Goal: Transaction & Acquisition: Download file/media

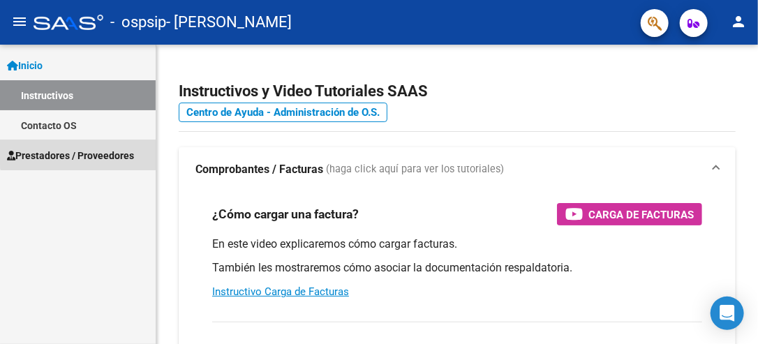
click at [78, 148] on span "Prestadores / Proveedores" at bounding box center [70, 155] width 127 height 15
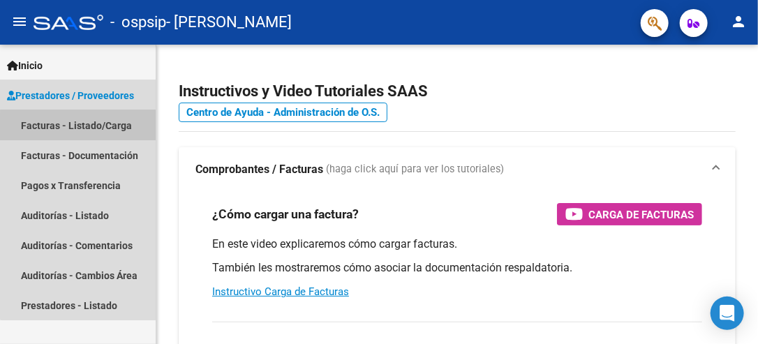
click at [97, 129] on link "Facturas - Listado/Carga" at bounding box center [78, 125] width 156 height 30
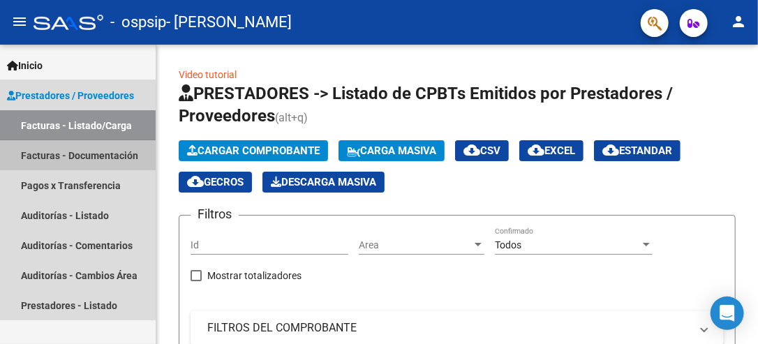
click at [53, 153] on link "Facturas - Documentación" at bounding box center [78, 155] width 156 height 30
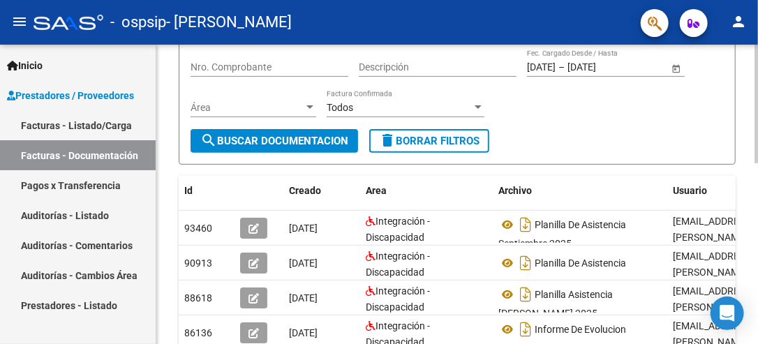
scroll to position [160, 0]
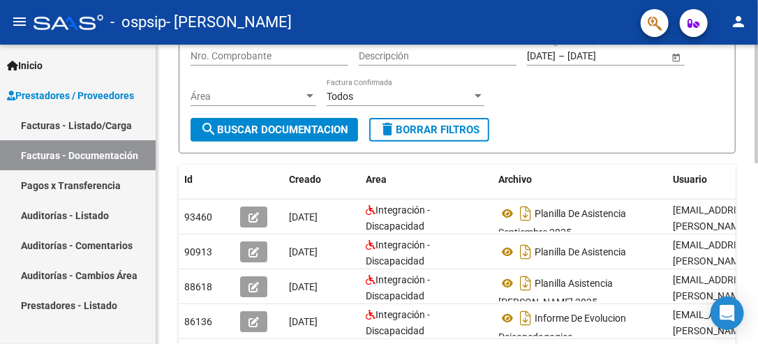
click at [757, 142] on html "menu - ospsip - [PERSON_NAME] ANAHI person Inicio Instructivos Contacto OS Pres…" at bounding box center [379, 172] width 758 height 344
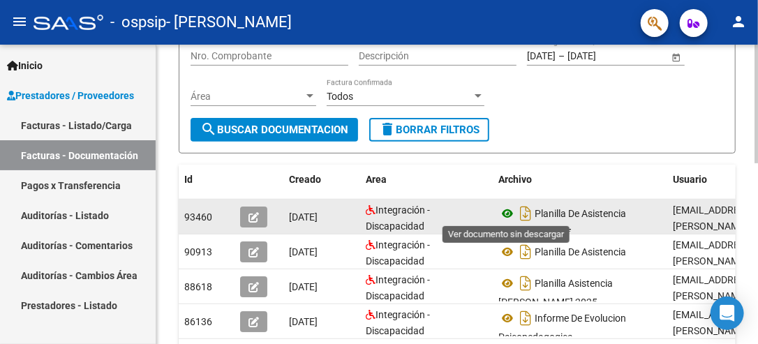
click at [507, 212] on icon at bounding box center [507, 213] width 18 height 17
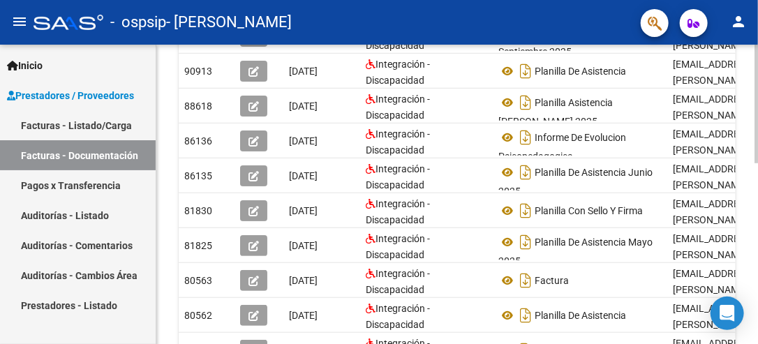
click at [757, 272] on html "menu - ospsip - [PERSON_NAME] ANAHI person Inicio Instructivos Contacto OS Pres…" at bounding box center [379, 172] width 758 height 344
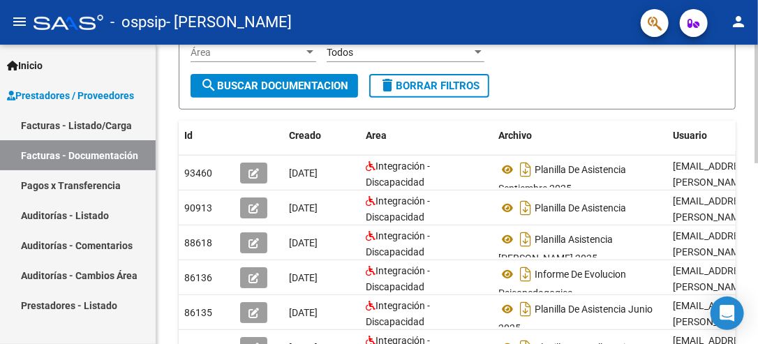
scroll to position [202, 0]
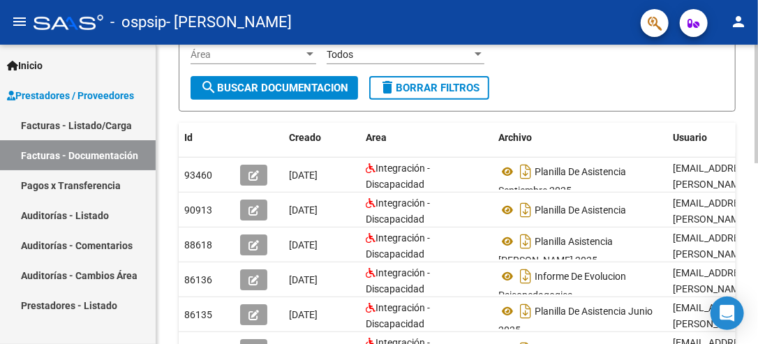
click at [757, 165] on html "menu - ospsip - [PERSON_NAME] ANAHI person Inicio Instructivos Contacto OS Pres…" at bounding box center [379, 172] width 758 height 344
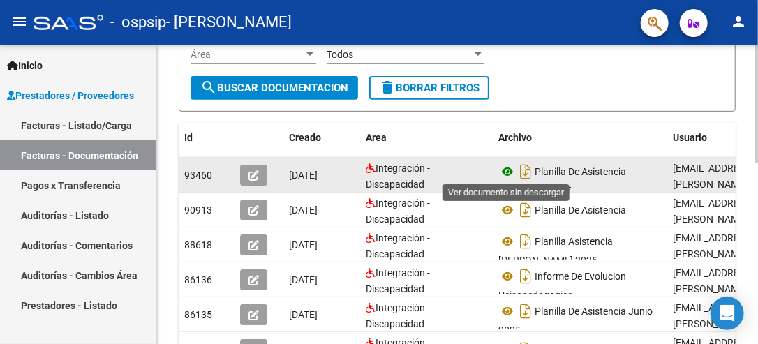
click at [505, 169] on icon at bounding box center [507, 171] width 18 height 17
